Goal: Information Seeking & Learning: Learn about a topic

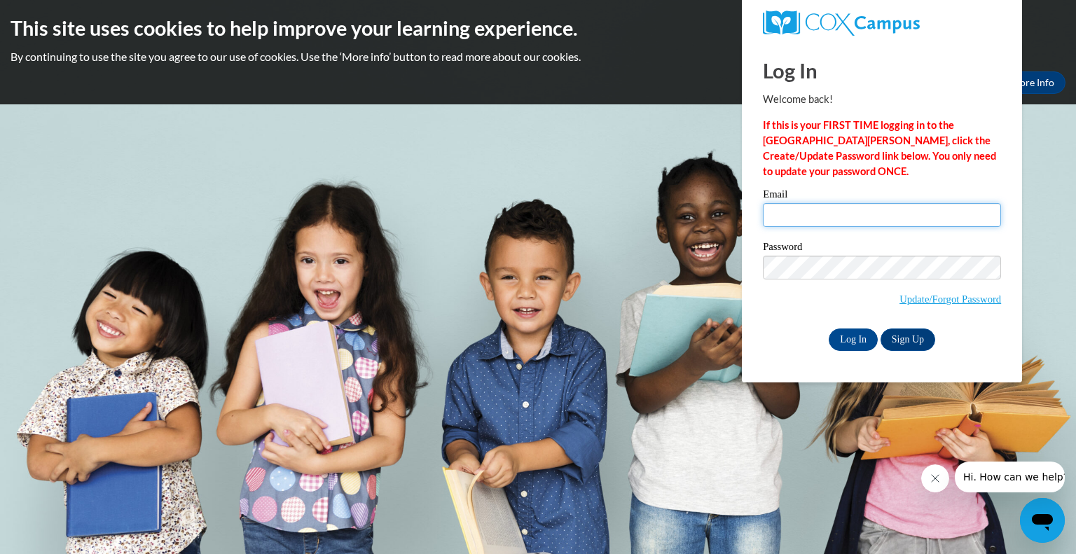
click at [807, 216] on input "Email" at bounding box center [882, 215] width 238 height 24
type input "[EMAIL_ADDRESS][DOMAIN_NAME]"
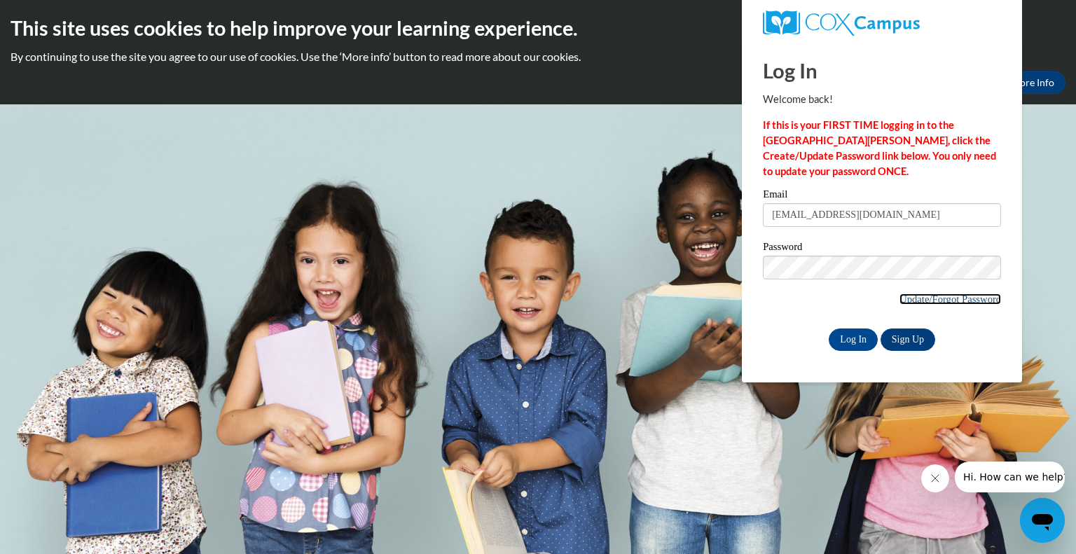
click at [926, 302] on link "Update/Forgot Password" at bounding box center [951, 299] width 102 height 11
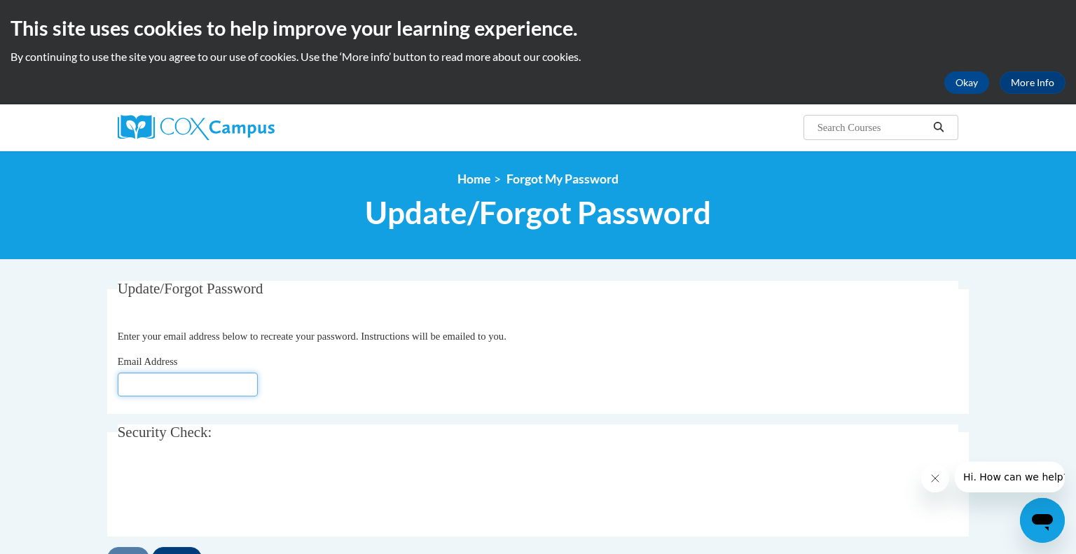
click at [208, 389] on input "Email Address" at bounding box center [188, 385] width 140 height 24
type input "[EMAIL_ADDRESS][DOMAIN_NAME]"
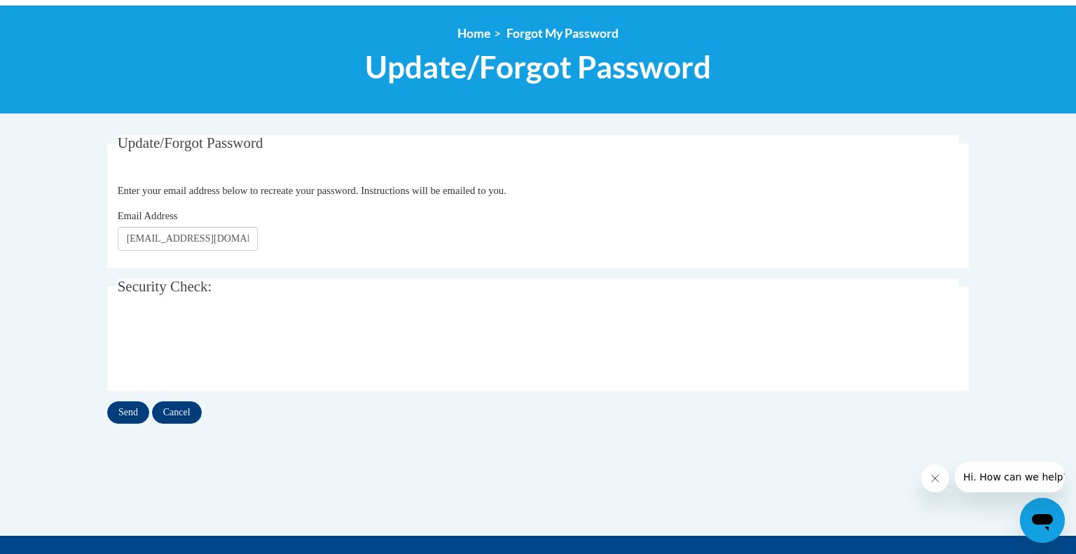
scroll to position [146, 0]
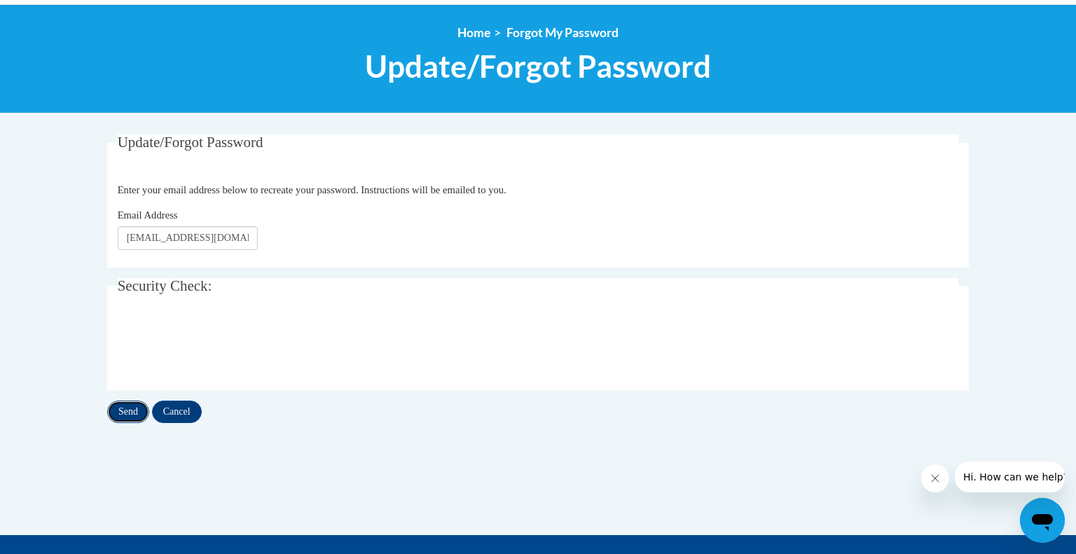
click at [119, 411] on input "Send" at bounding box center [128, 412] width 42 height 22
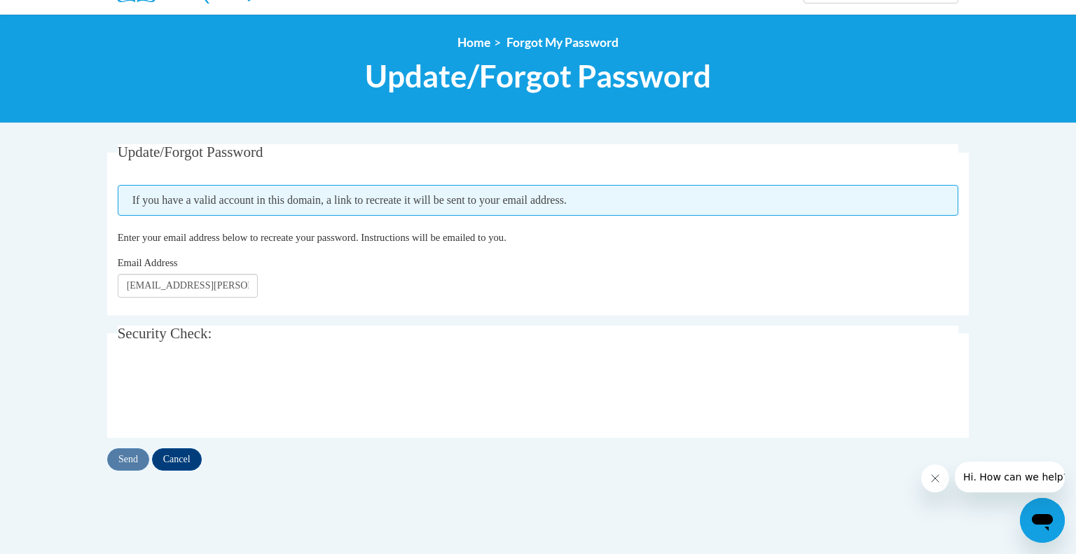
scroll to position [137, 0]
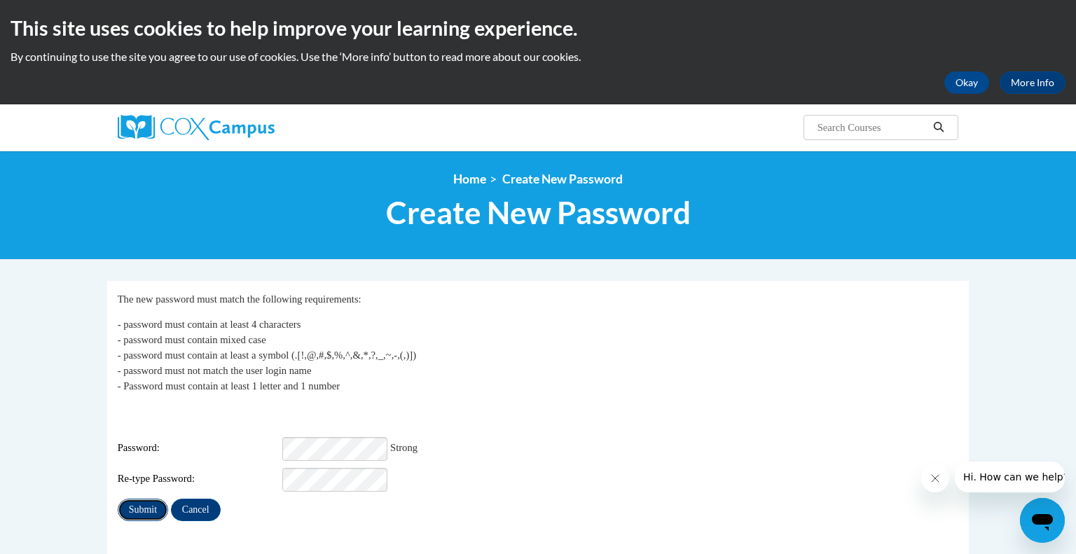
click at [146, 507] on input "Submit" at bounding box center [143, 510] width 50 height 22
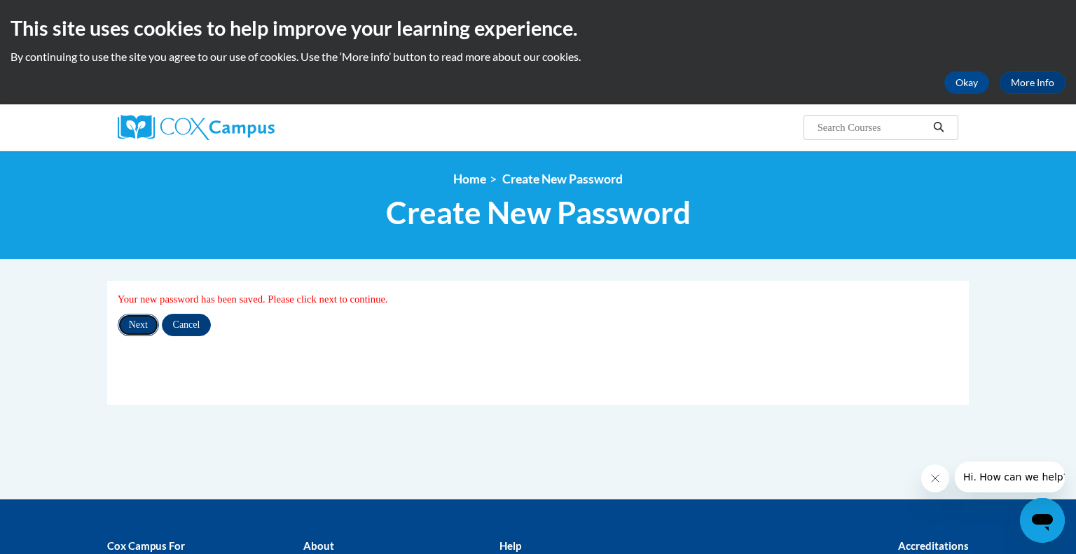
click at [142, 322] on input "Next" at bounding box center [138, 325] width 41 height 22
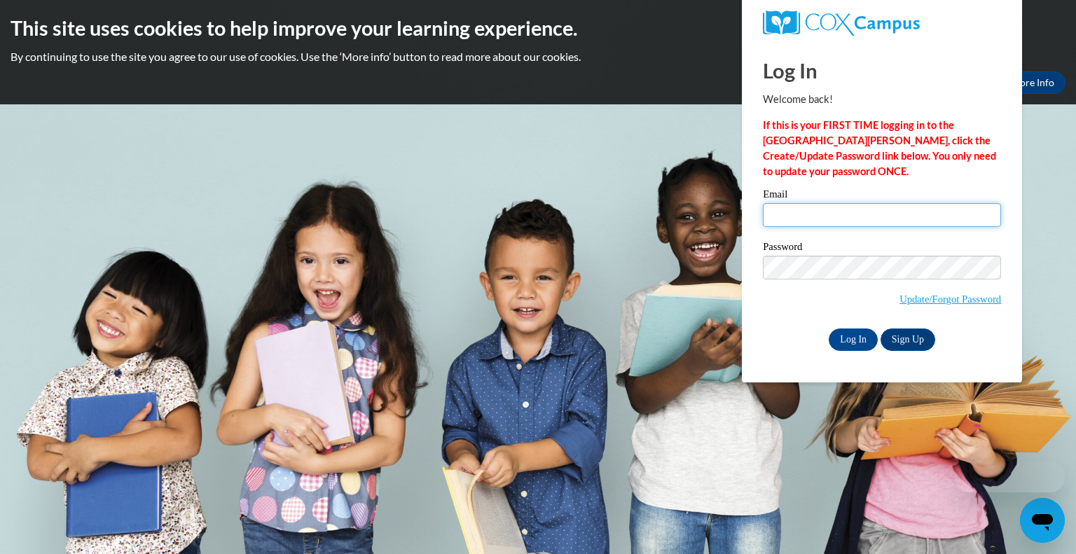
click at [807, 219] on input "Email" at bounding box center [882, 215] width 238 height 24
type input "andersonr@prescott.k12.wi.us"
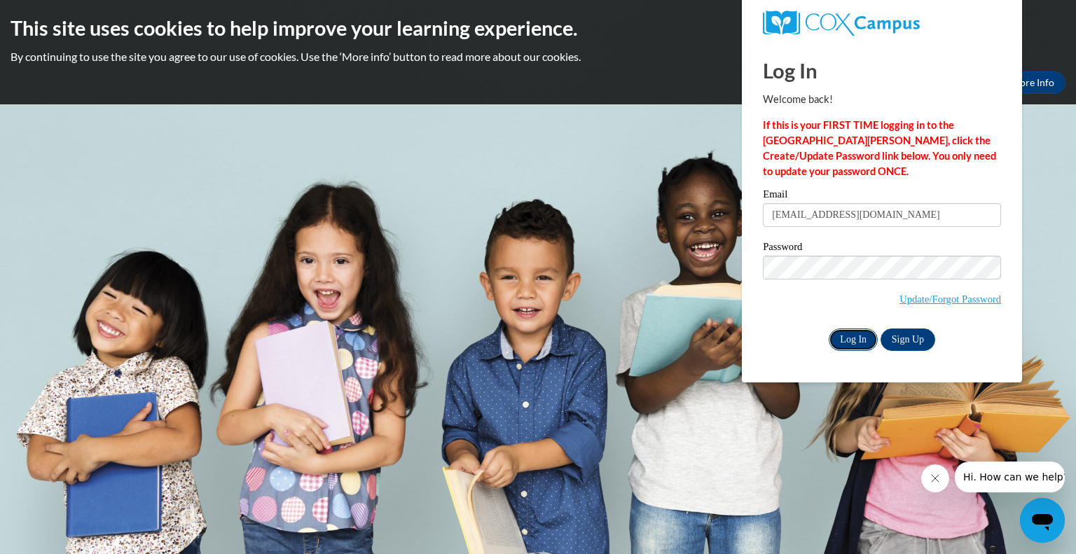
click at [853, 342] on input "Log In" at bounding box center [853, 340] width 49 height 22
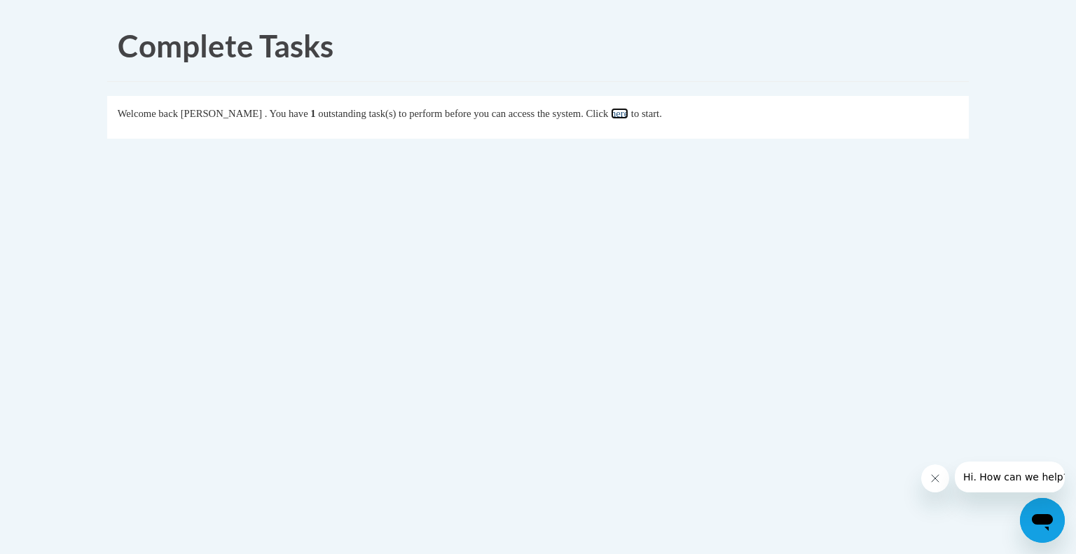
click at [629, 114] on link "here" at bounding box center [620, 113] width 18 height 11
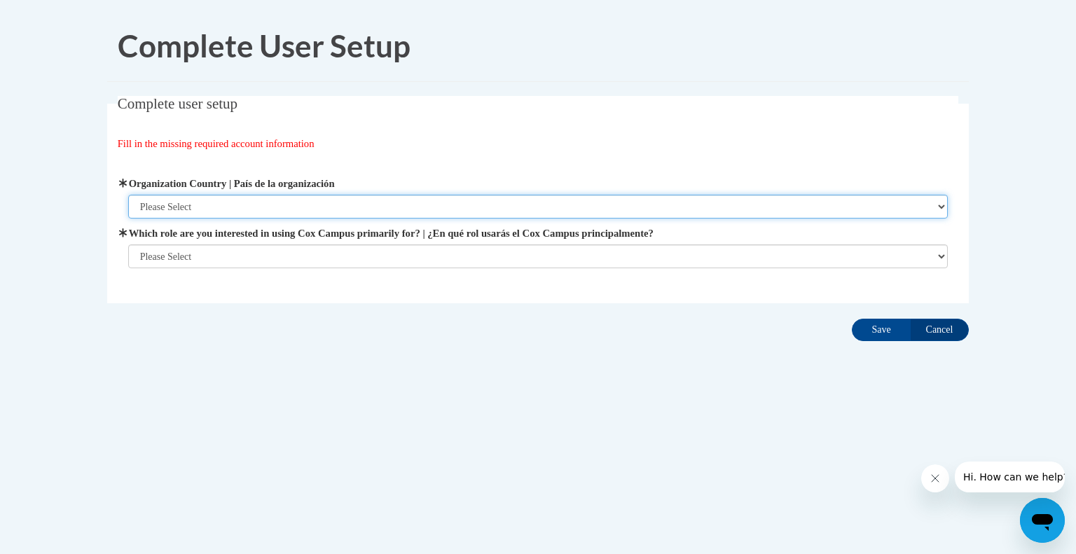
click at [376, 211] on select "Please Select United States | Estados Unidos Outside of the United States | Fue…" at bounding box center [538, 207] width 821 height 24
select select "ad49bcad-a171-4b2e-b99c-48b446064914"
click at [128, 195] on select "Please Select United States | Estados Unidos Outside of the United States | Fue…" at bounding box center [538, 207] width 821 height 24
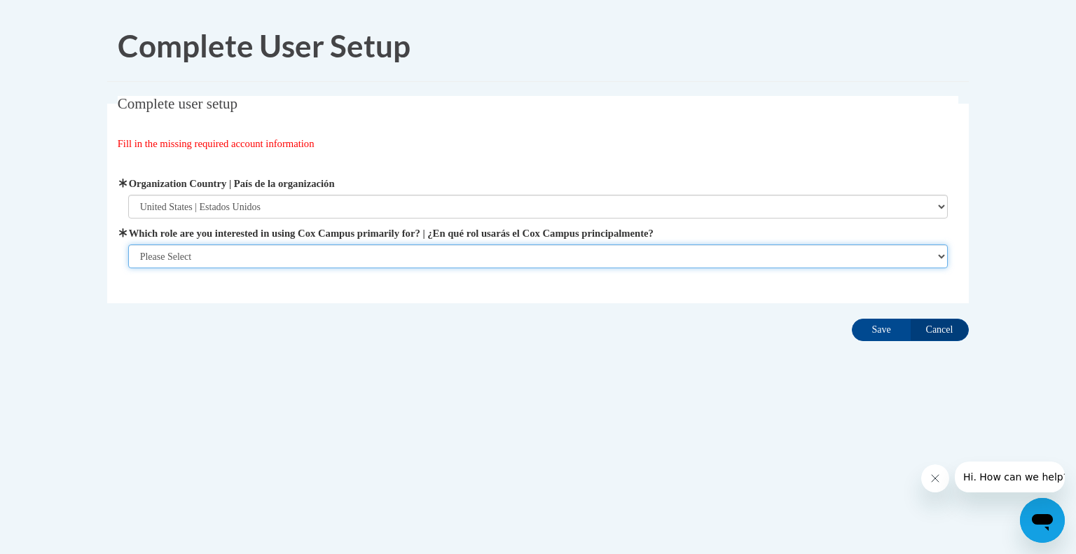
click at [366, 245] on select "Please Select College/University | Colegio/Universidad Community/Nonprofit Part…" at bounding box center [538, 257] width 821 height 24
select select "fbf2d438-af2f-41f8-98f1-81c410e29de3"
click at [128, 245] on select "Please Select College/University | Colegio/Universidad Community/Nonprofit Part…" at bounding box center [538, 257] width 821 height 24
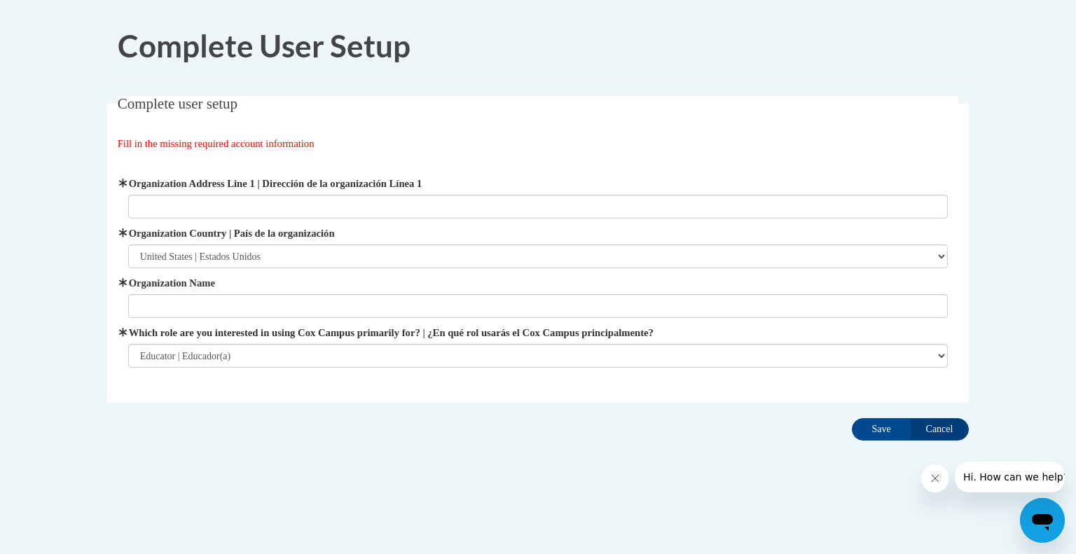
click at [322, 193] on span "Organization Address Line 1 | Dirección de la organización Línea 1" at bounding box center [538, 197] width 821 height 43
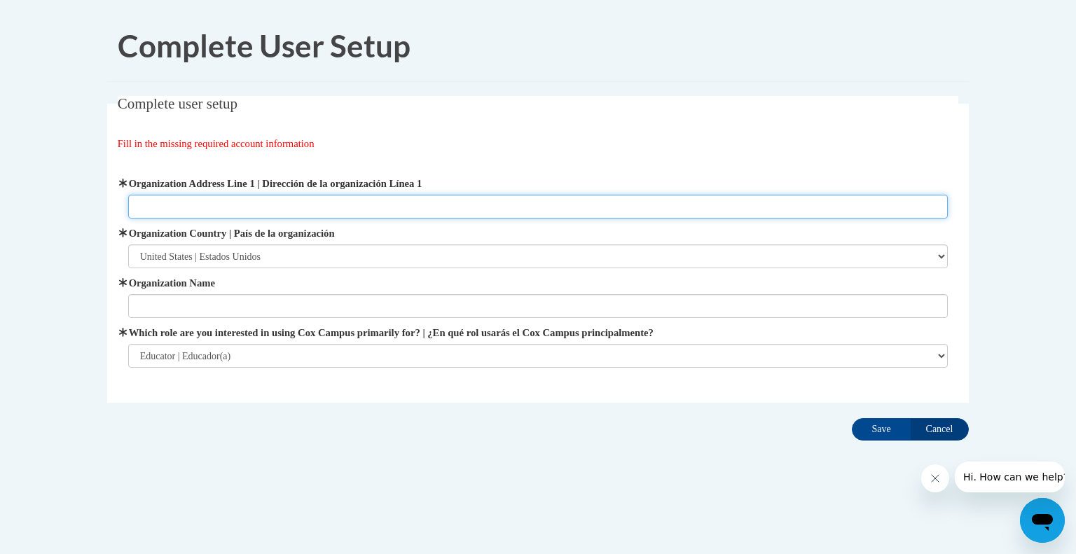
click at [322, 200] on input "Organization Address Line 1 | Dirección de la organización Línea 1" at bounding box center [538, 207] width 821 height 24
type input "505 Campbell St. N"
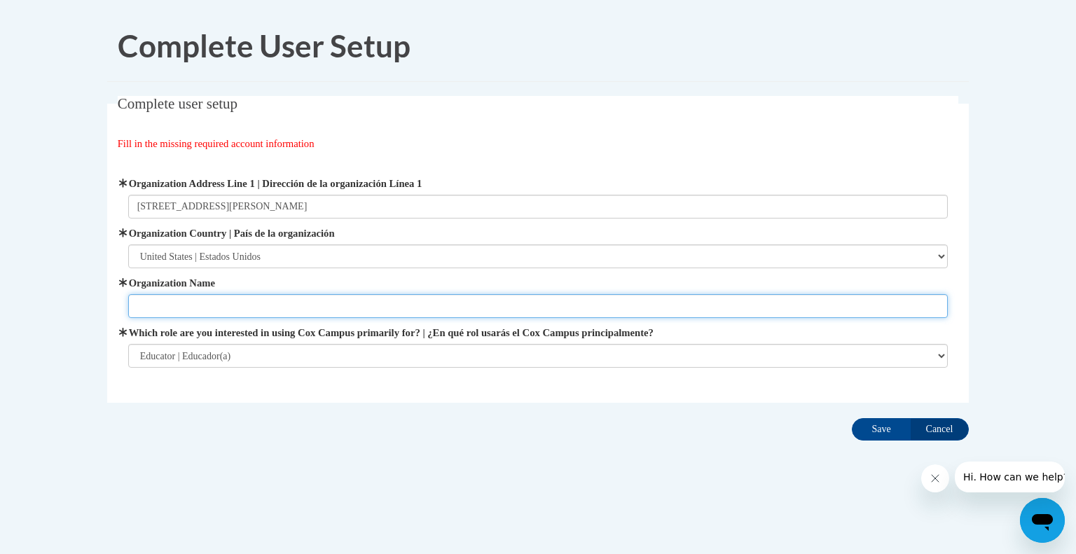
type input "Malone Elementary"
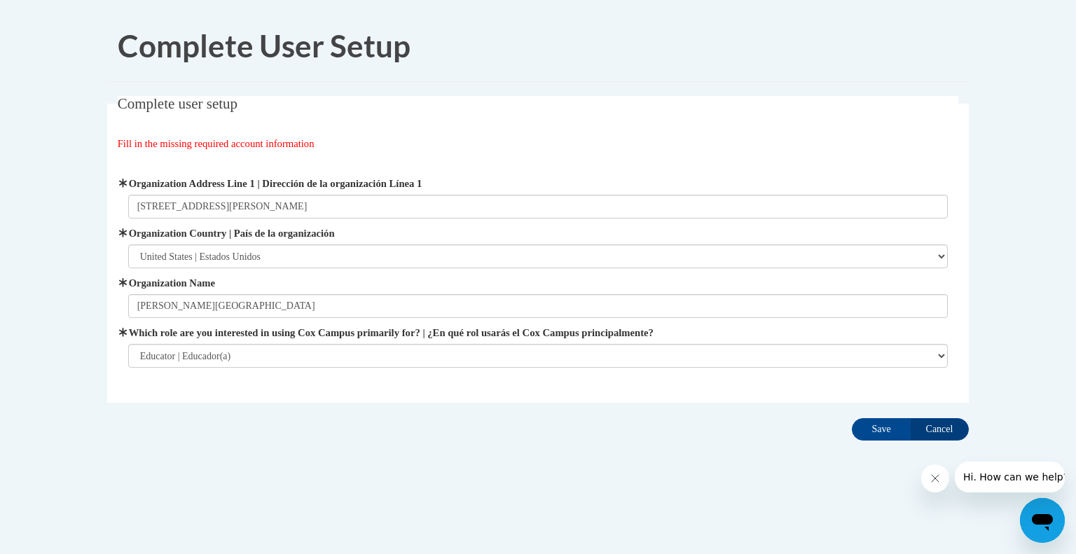
click at [301, 404] on div "Complete user setup Fill in the missing required account information User Profi…" at bounding box center [538, 271] width 883 height 350
click at [531, 418] on div "Complete user setup Fill in the missing required account information User Profi…" at bounding box center [538, 271] width 883 height 350
click at [891, 431] on input "Save" at bounding box center [881, 429] width 59 height 22
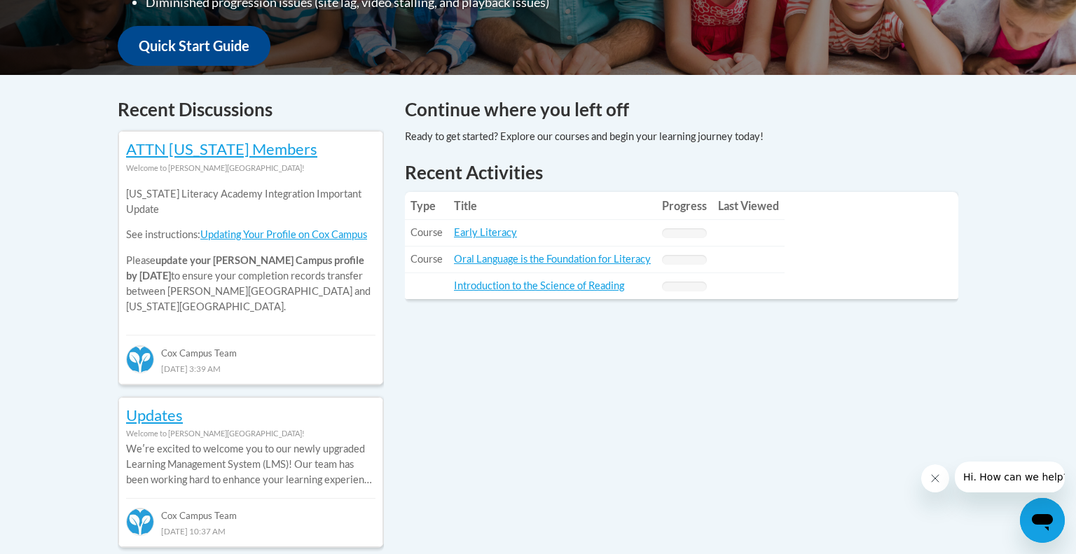
scroll to position [533, 0]
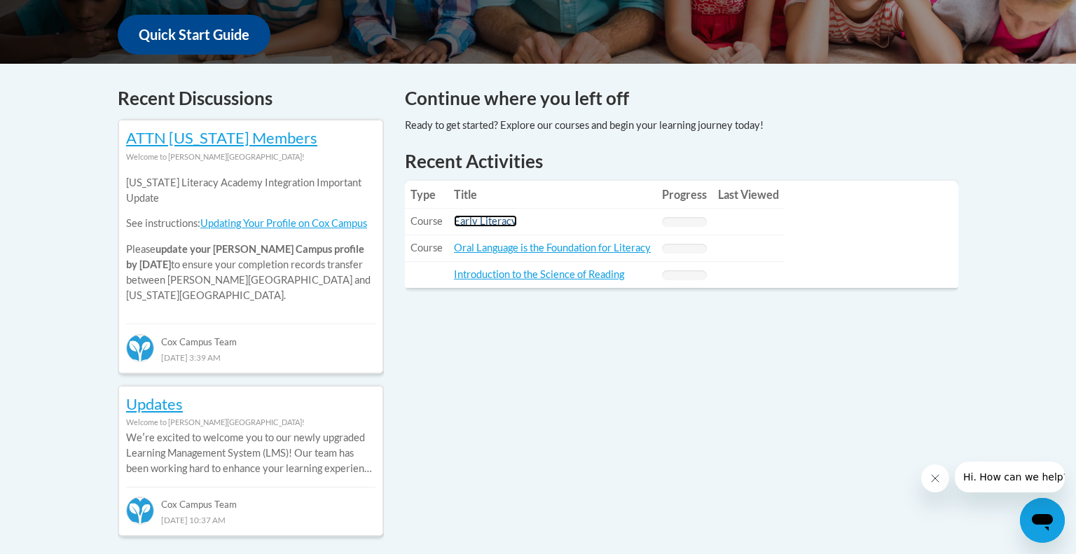
click at [500, 221] on link "Early Literacy" at bounding box center [485, 221] width 63 height 12
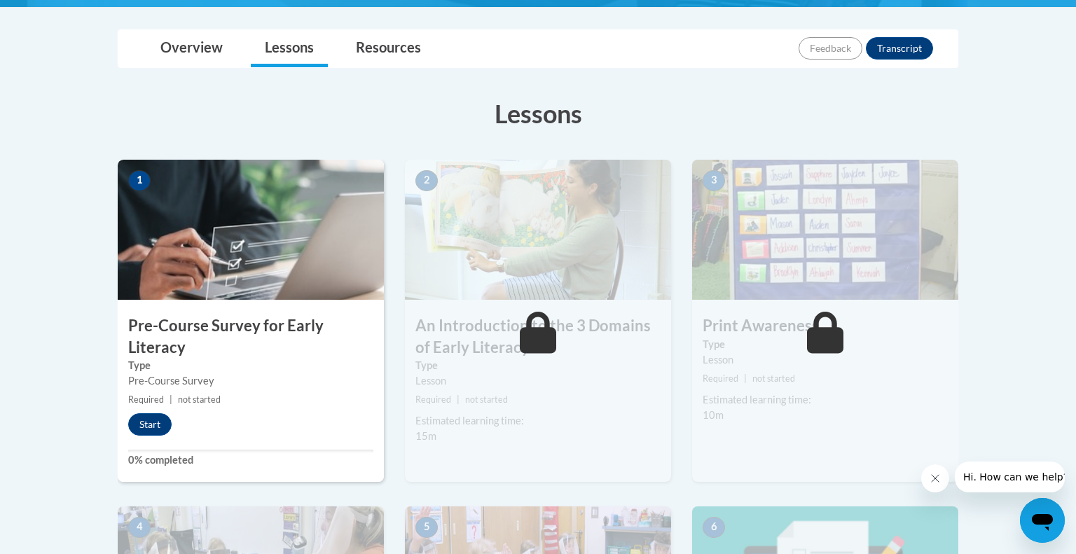
scroll to position [314, 0]
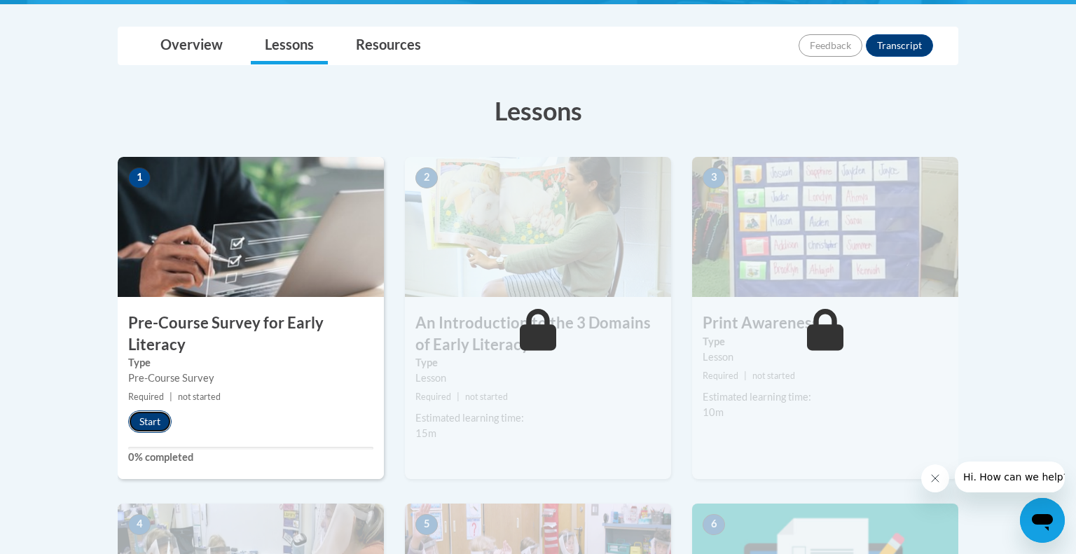
click at [144, 420] on button "Start" at bounding box center [149, 422] width 43 height 22
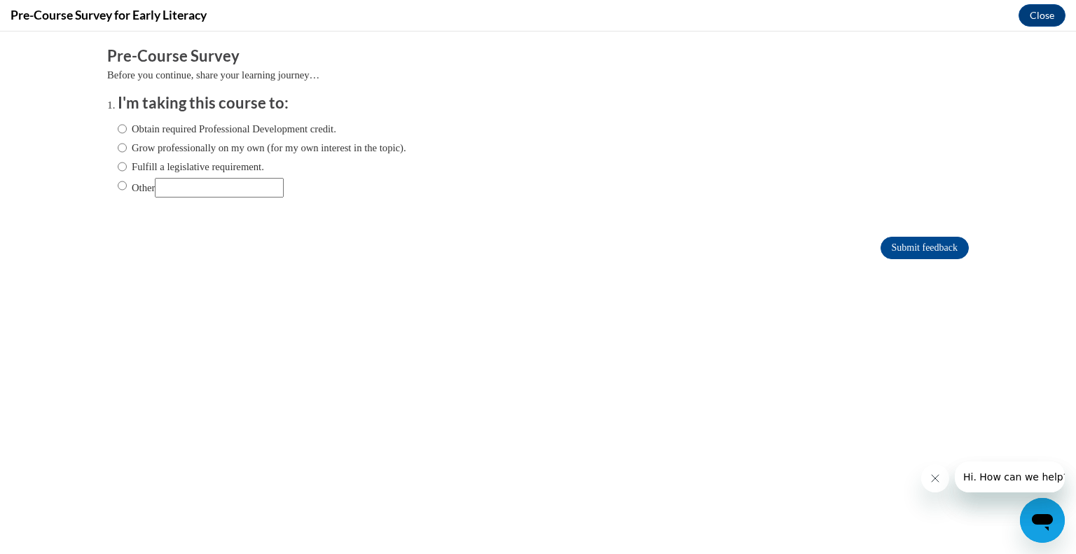
scroll to position [0, 0]
click at [118, 128] on input "Obtain required Professional Development credit." at bounding box center [122, 128] width 9 height 15
radio input "true"
click at [930, 251] on input "Submit feedback" at bounding box center [925, 248] width 88 height 22
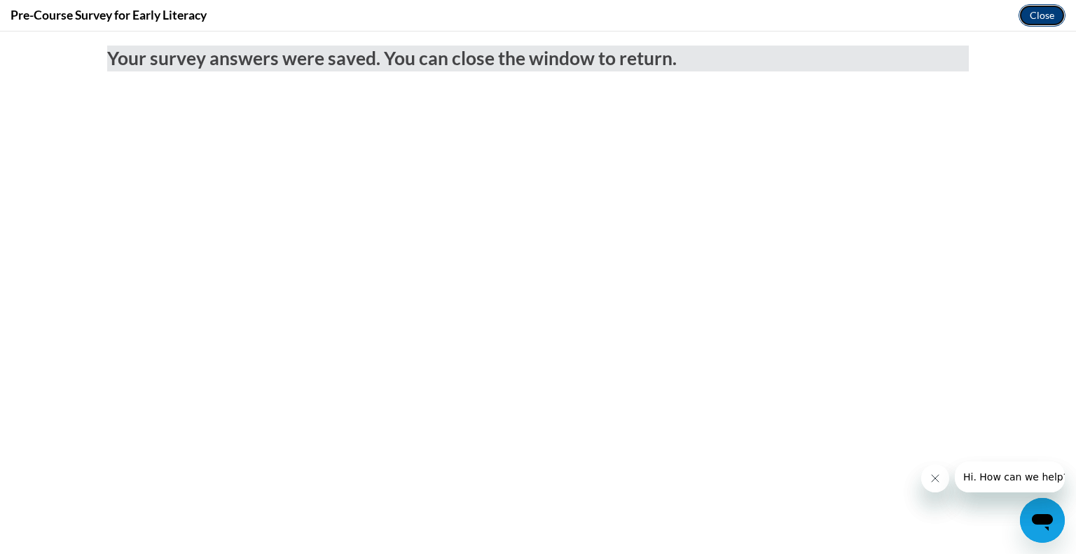
click at [1037, 19] on button "Close" at bounding box center [1042, 15] width 47 height 22
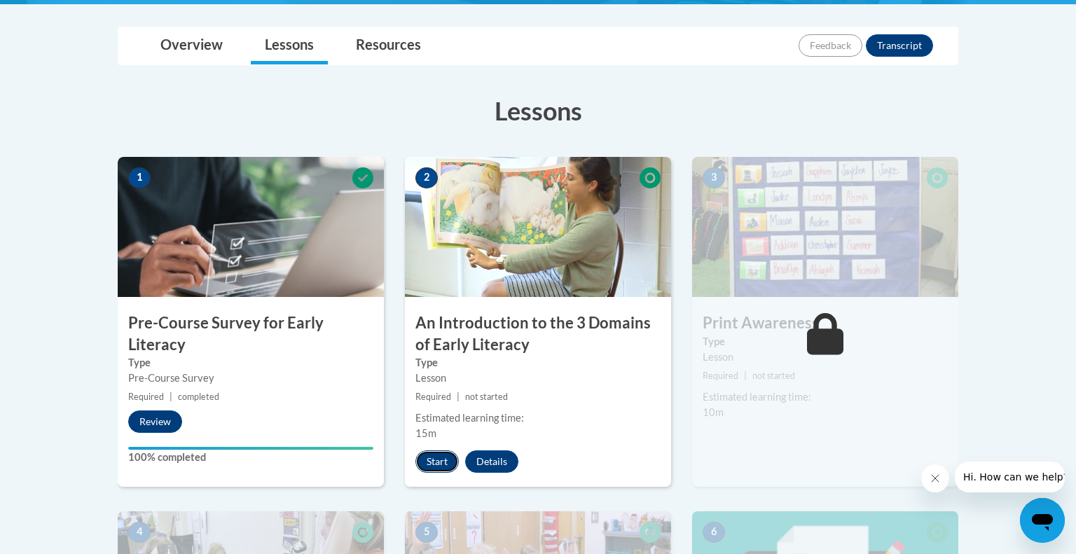
click at [446, 462] on button "Start" at bounding box center [437, 462] width 43 height 22
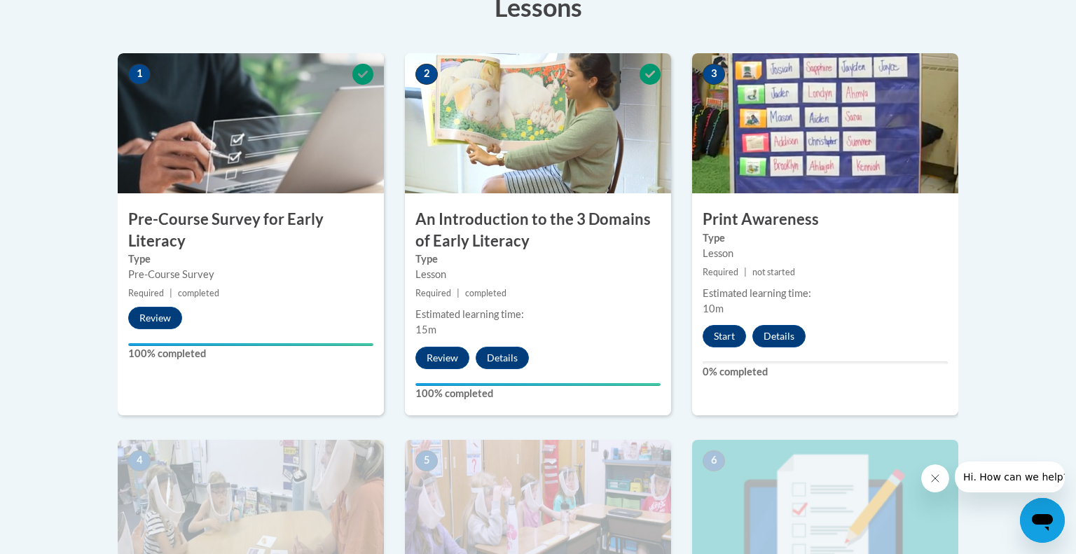
scroll to position [415, 0]
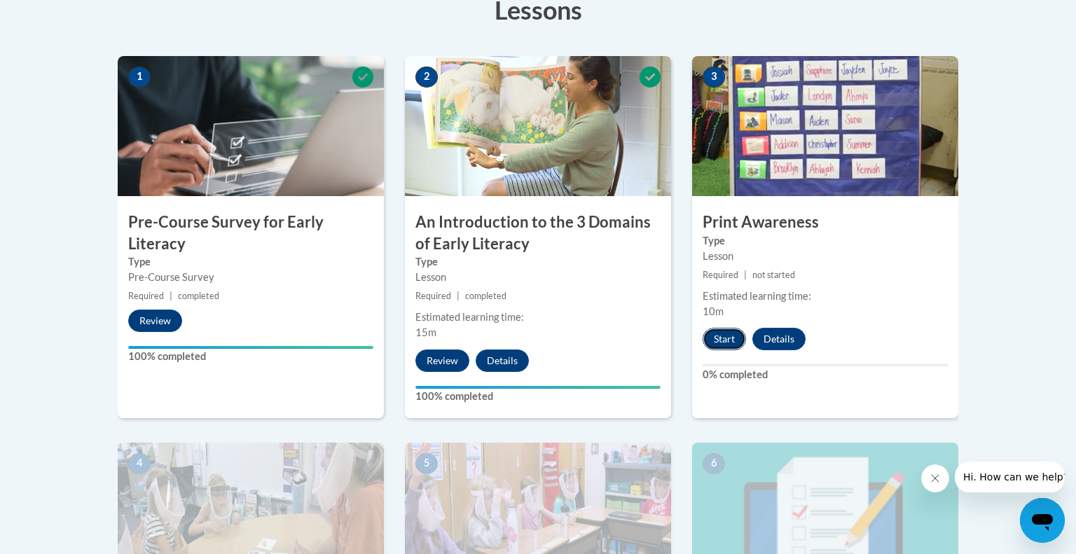
click at [728, 342] on button "Start" at bounding box center [724, 339] width 43 height 22
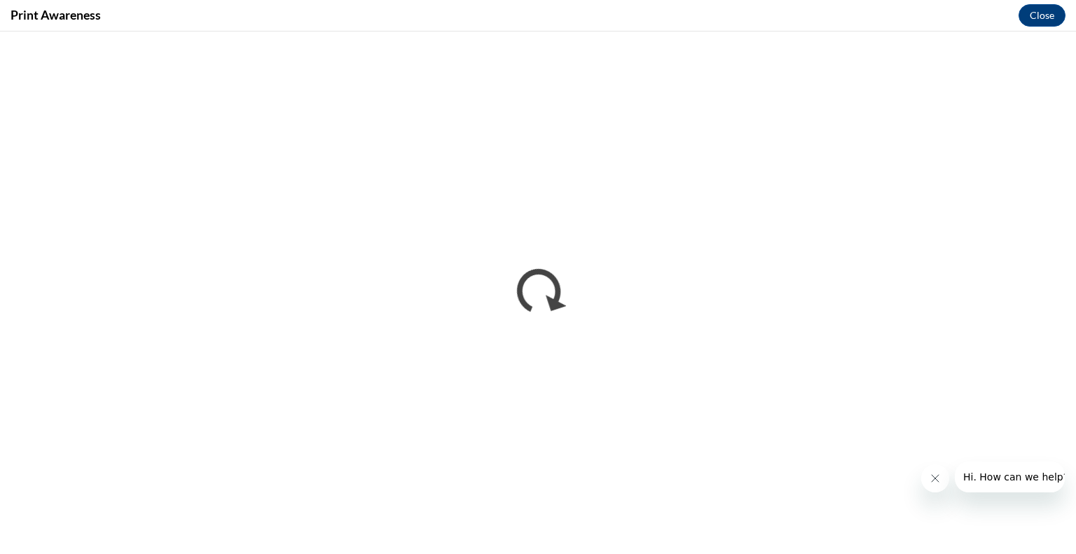
scroll to position [0, 0]
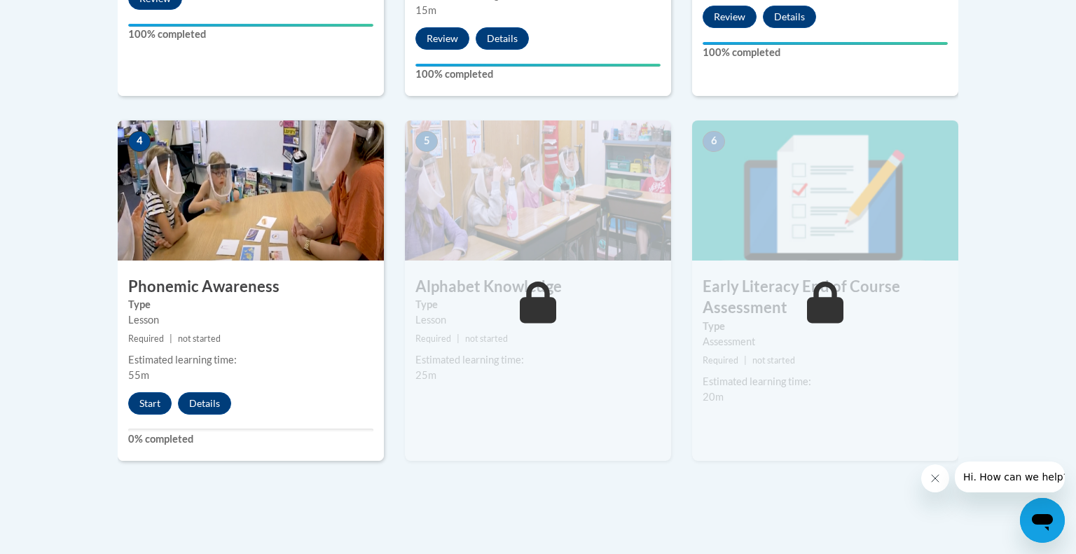
scroll to position [739, 0]
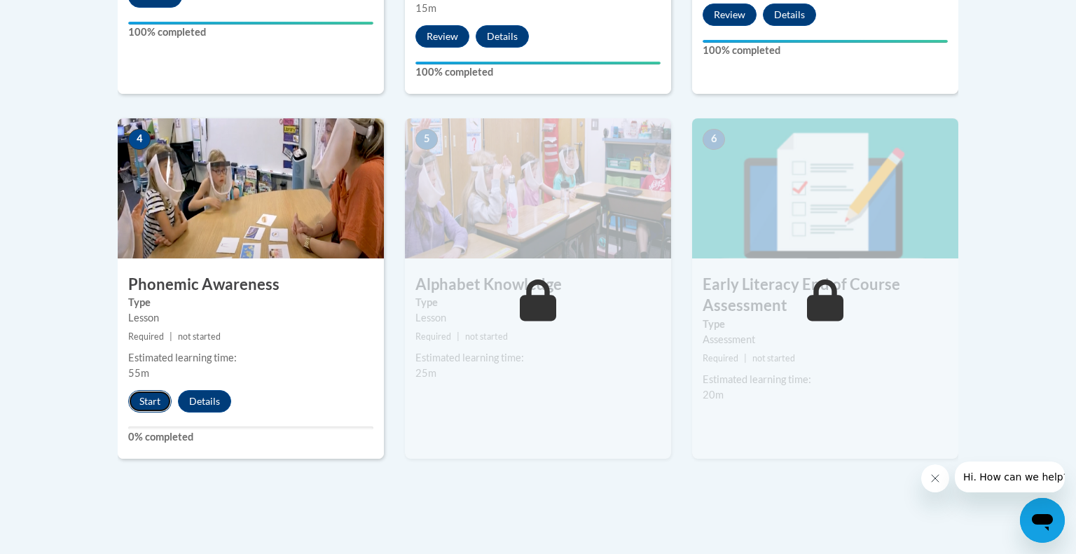
click at [151, 399] on button "Start" at bounding box center [149, 401] width 43 height 22
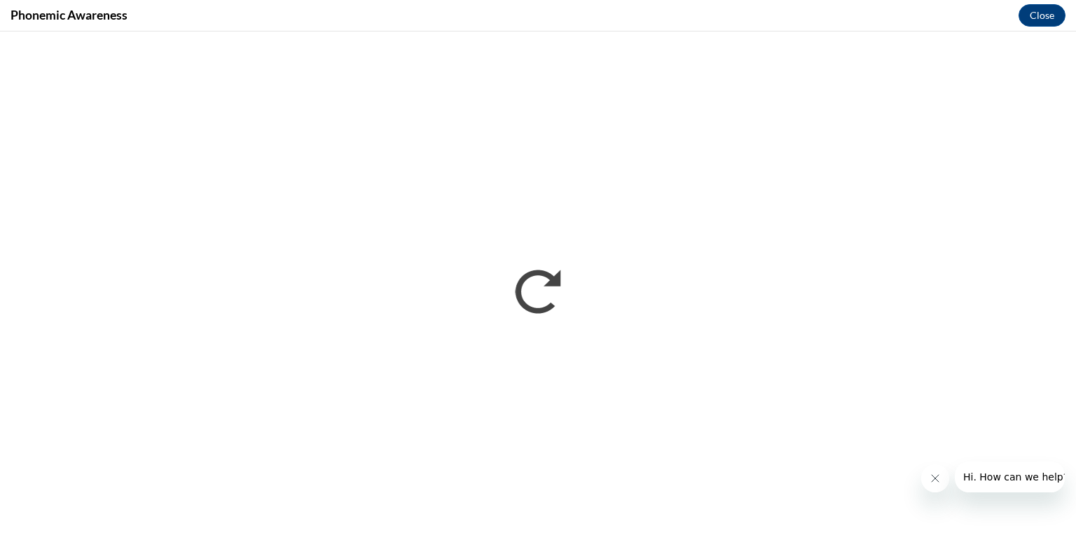
scroll to position [0, 0]
